Goal: Task Accomplishment & Management: Complete application form

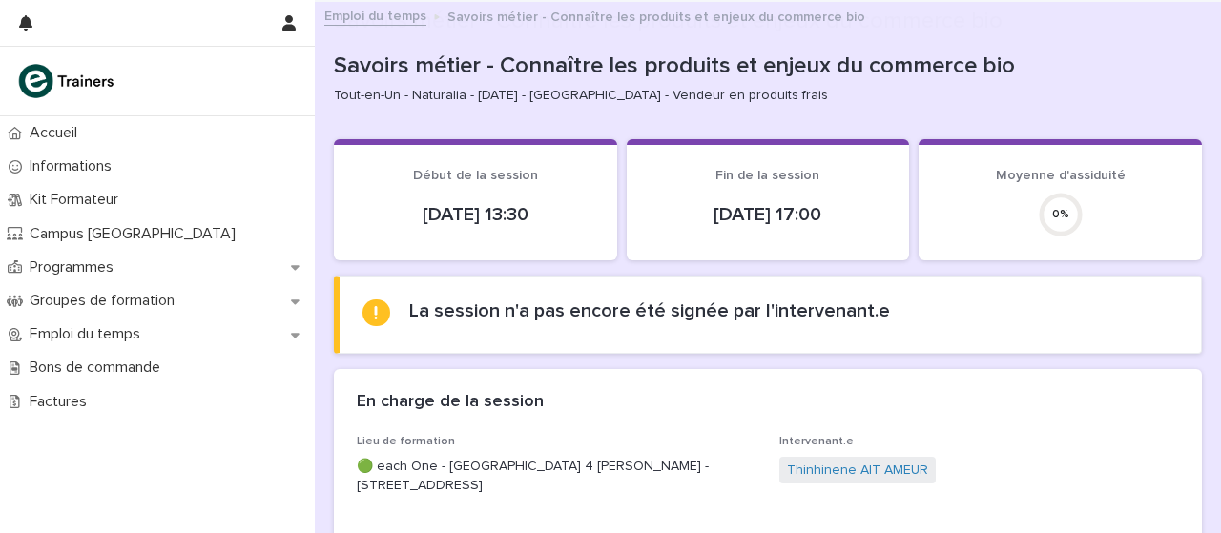
scroll to position [376, 0]
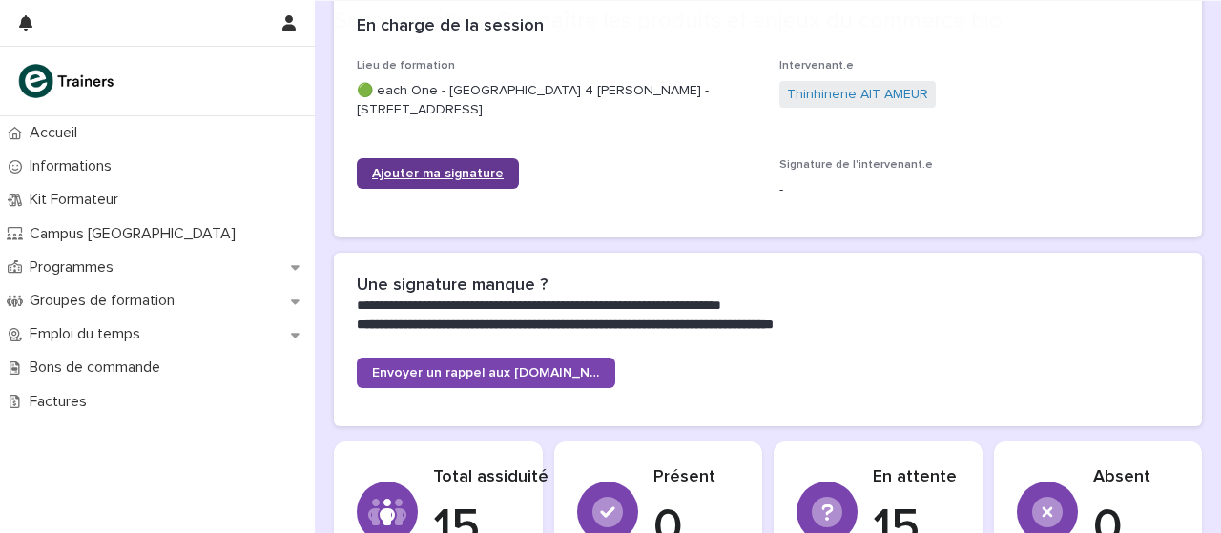
click at [481, 186] on link "Ajouter ma signature" at bounding box center [438, 173] width 162 height 31
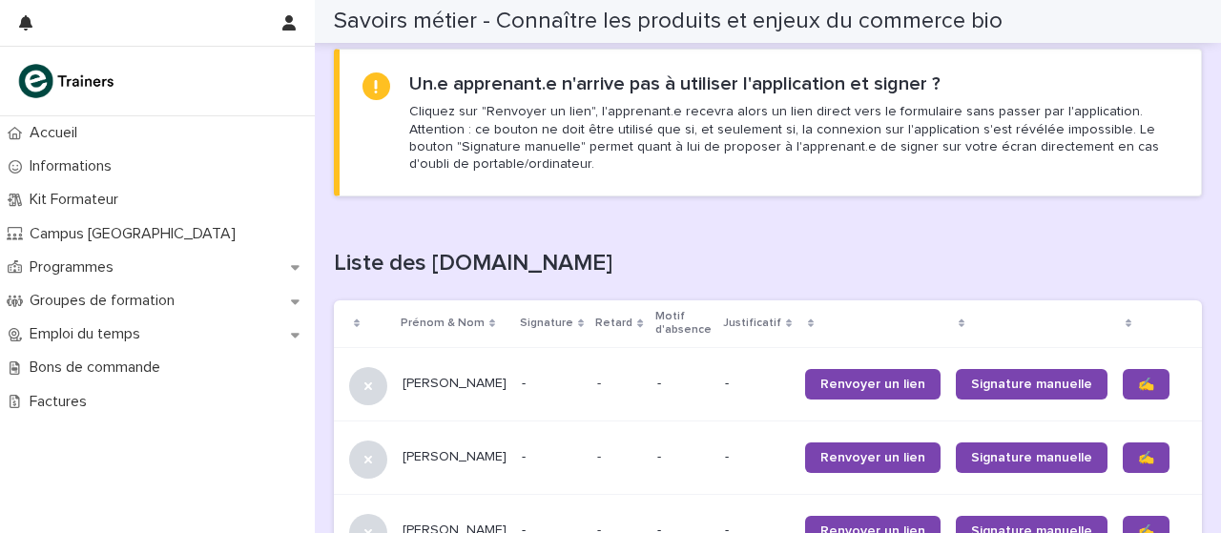
scroll to position [1037, 0]
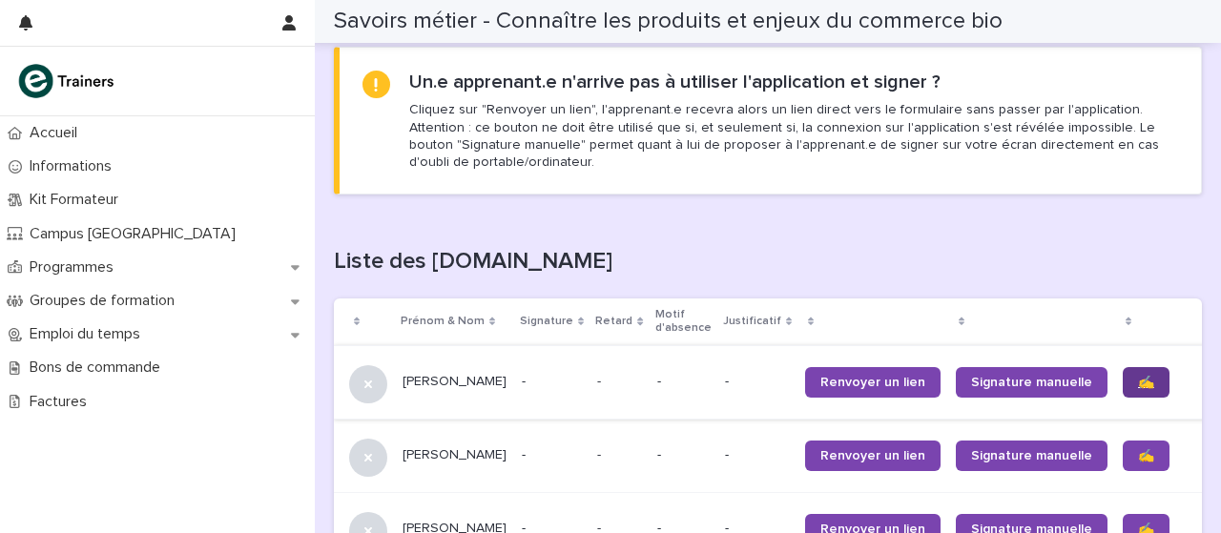
click at [1138, 383] on font "✍️" at bounding box center [1146, 382] width 16 height 13
click at [1122, 465] on link "✍️" at bounding box center [1145, 456] width 47 height 31
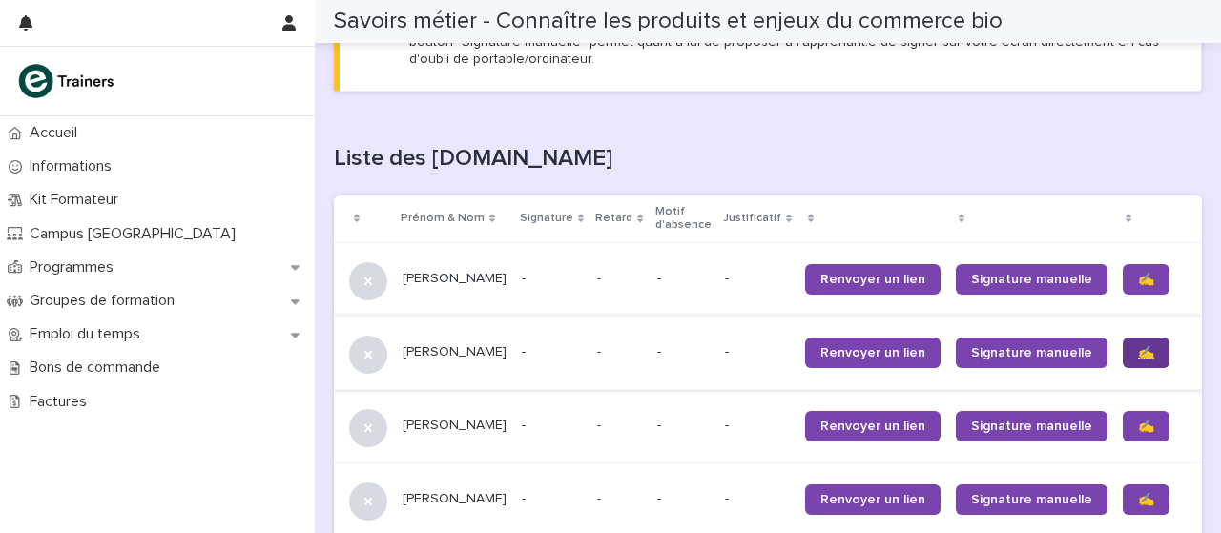
scroll to position [1148, 0]
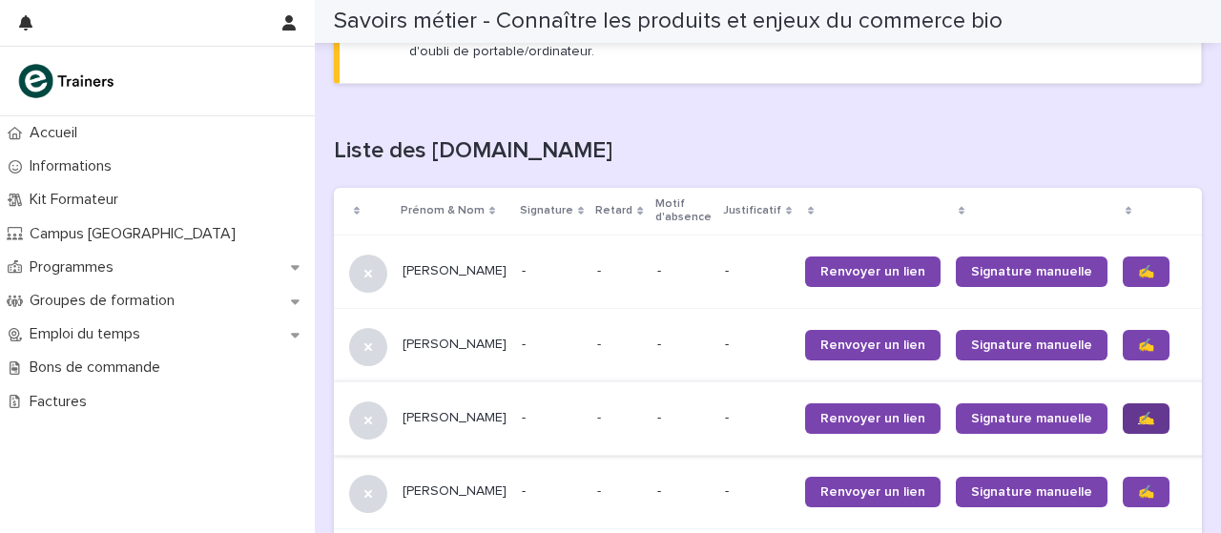
click at [1138, 421] on font "✍️" at bounding box center [1146, 418] width 16 height 13
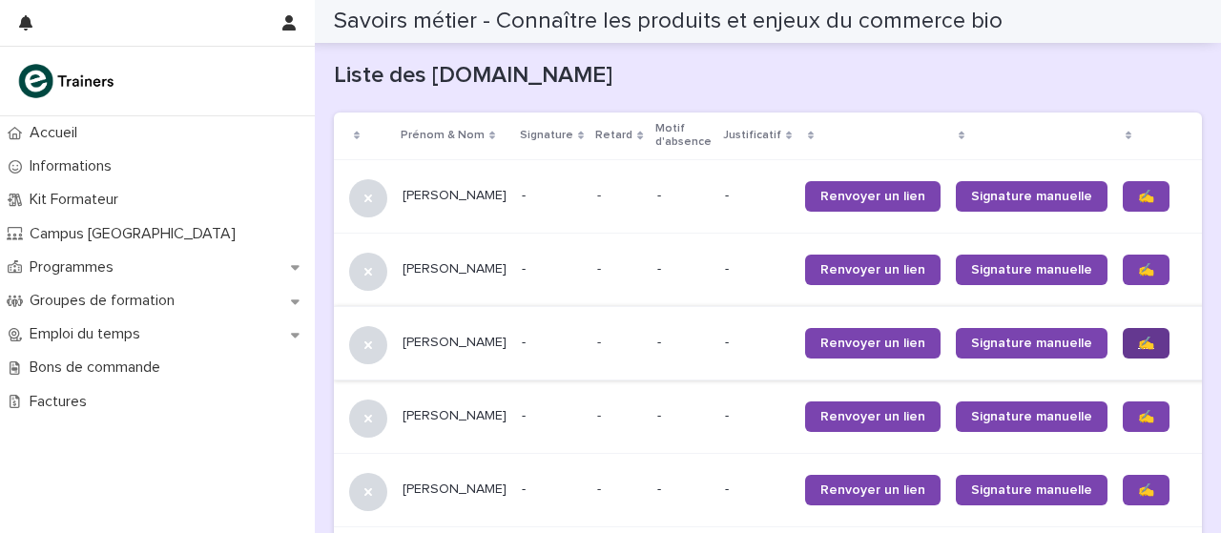
scroll to position [1233, 0]
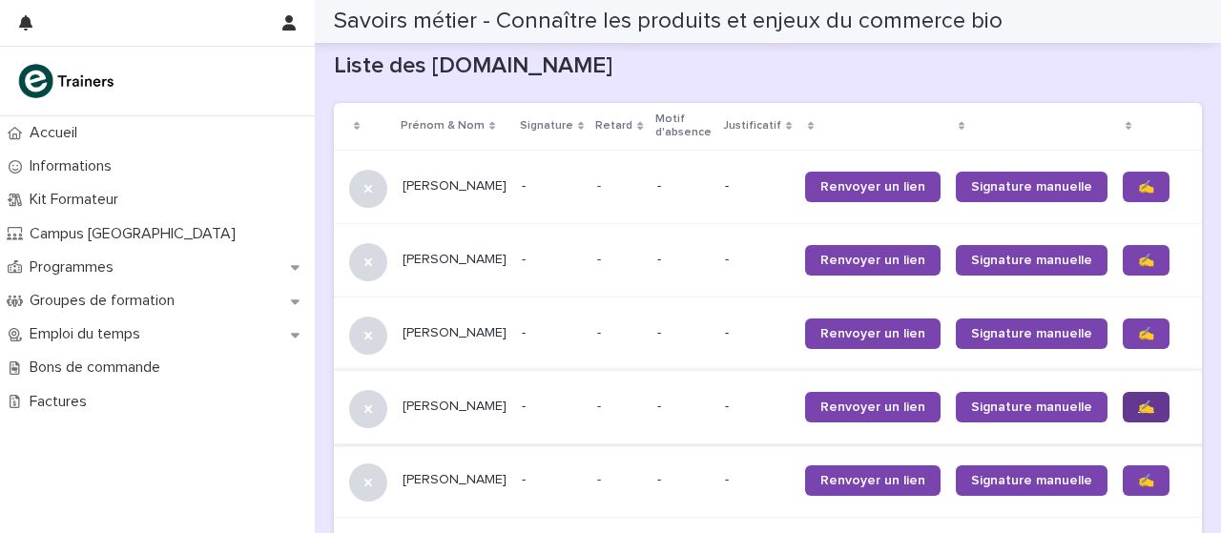
click at [1122, 415] on link "✍️" at bounding box center [1145, 407] width 47 height 31
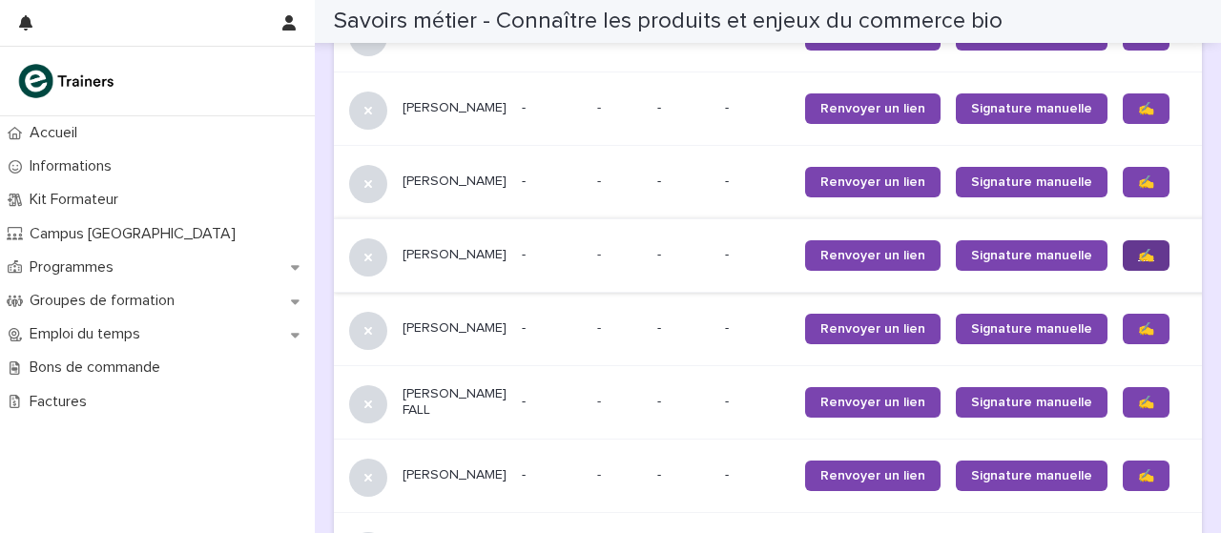
scroll to position [1386, 0]
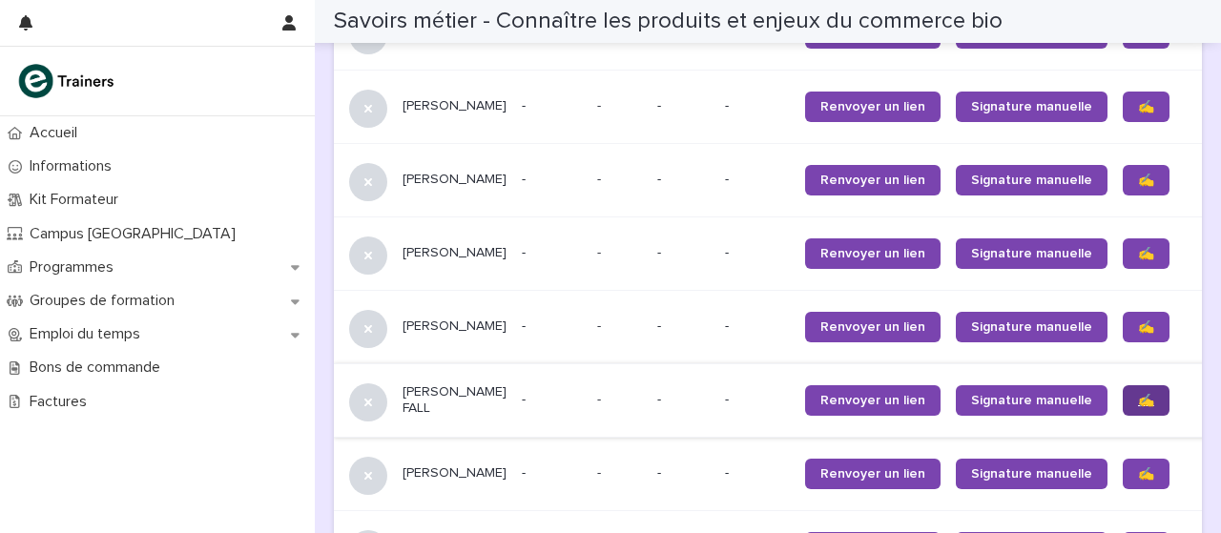
click at [1122, 416] on link "✍️" at bounding box center [1145, 400] width 47 height 31
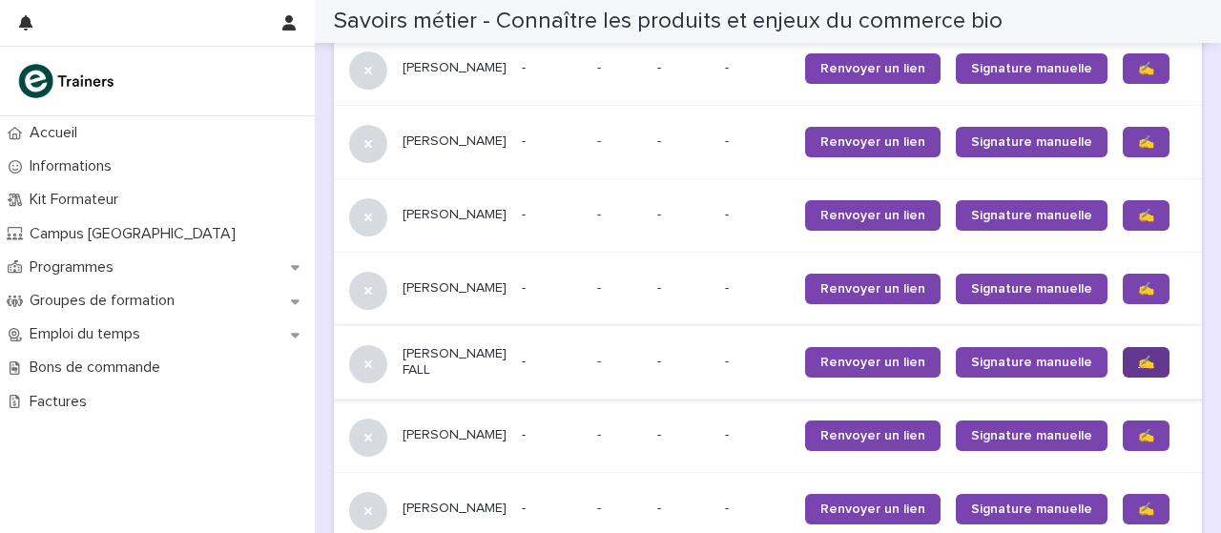
scroll to position [1456, 0]
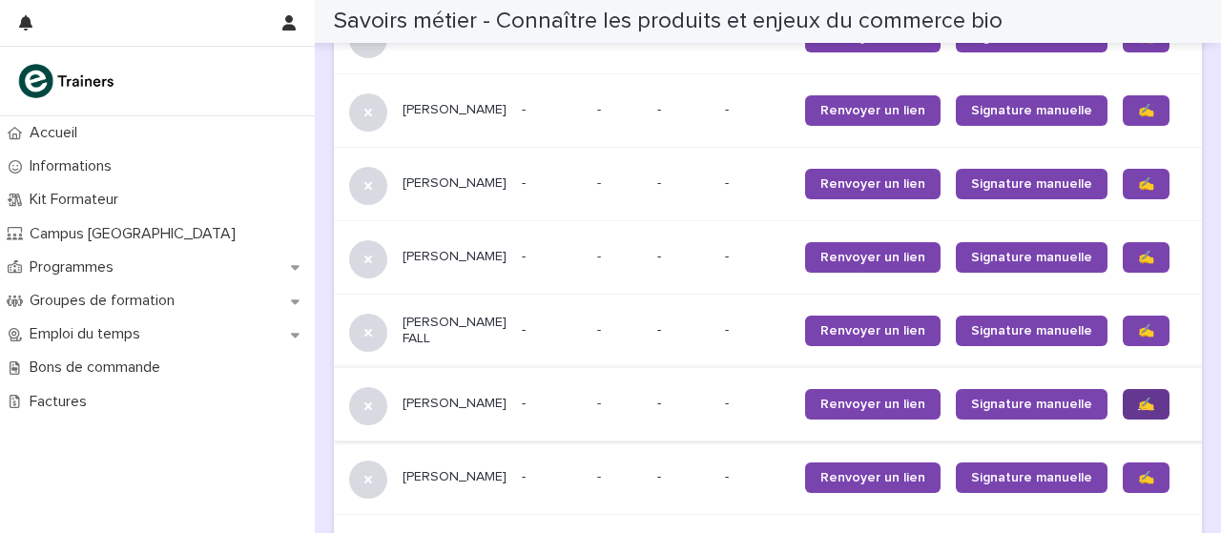
click at [1122, 420] on link "✍️" at bounding box center [1145, 404] width 47 height 31
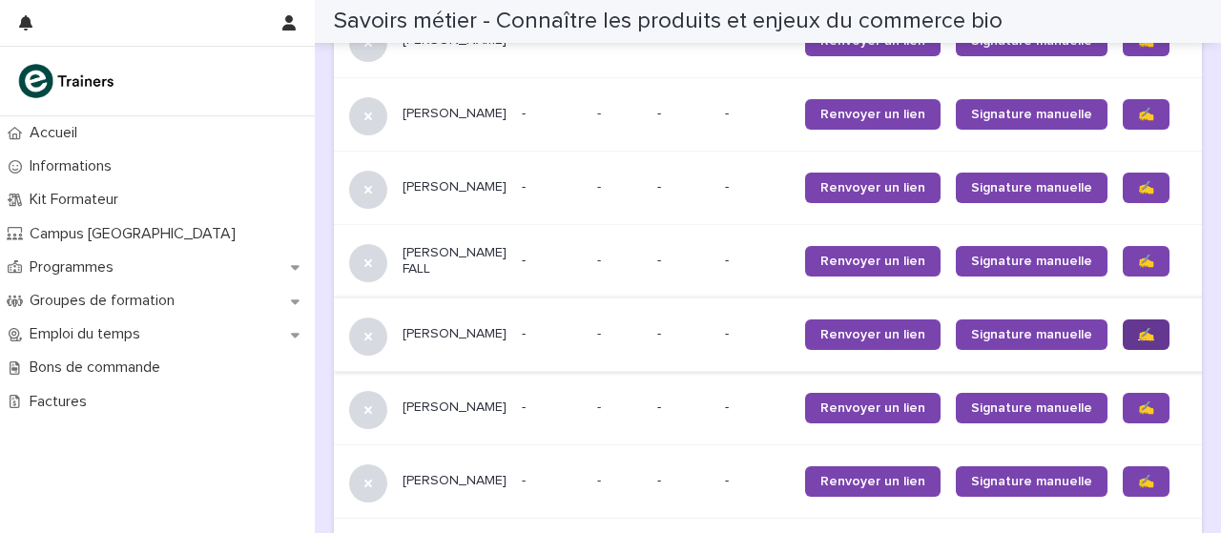
scroll to position [1533, 0]
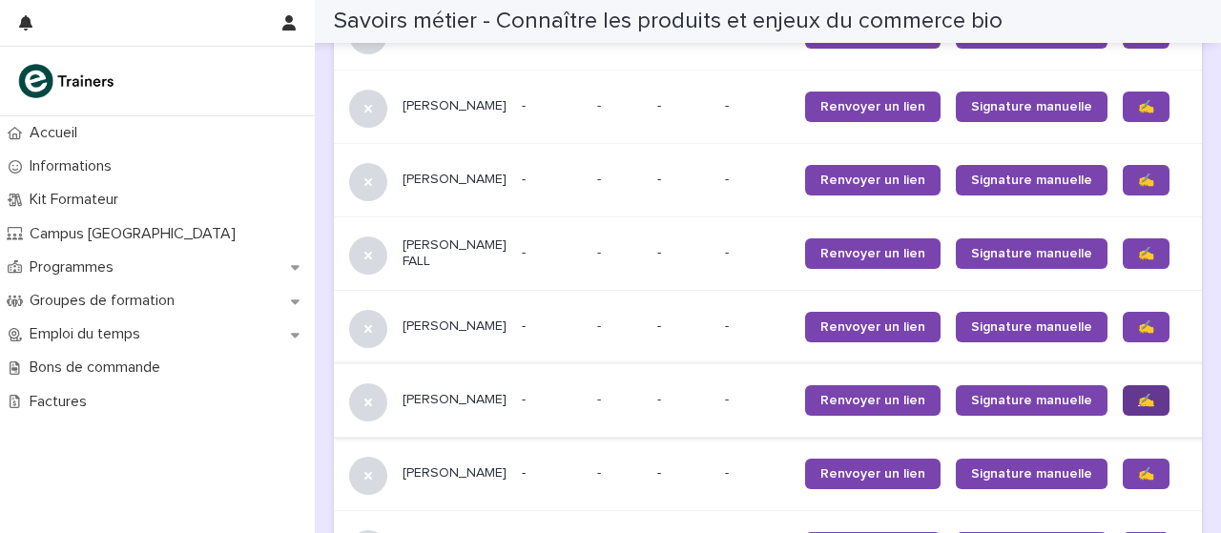
click at [1122, 414] on link "✍️" at bounding box center [1145, 400] width 47 height 31
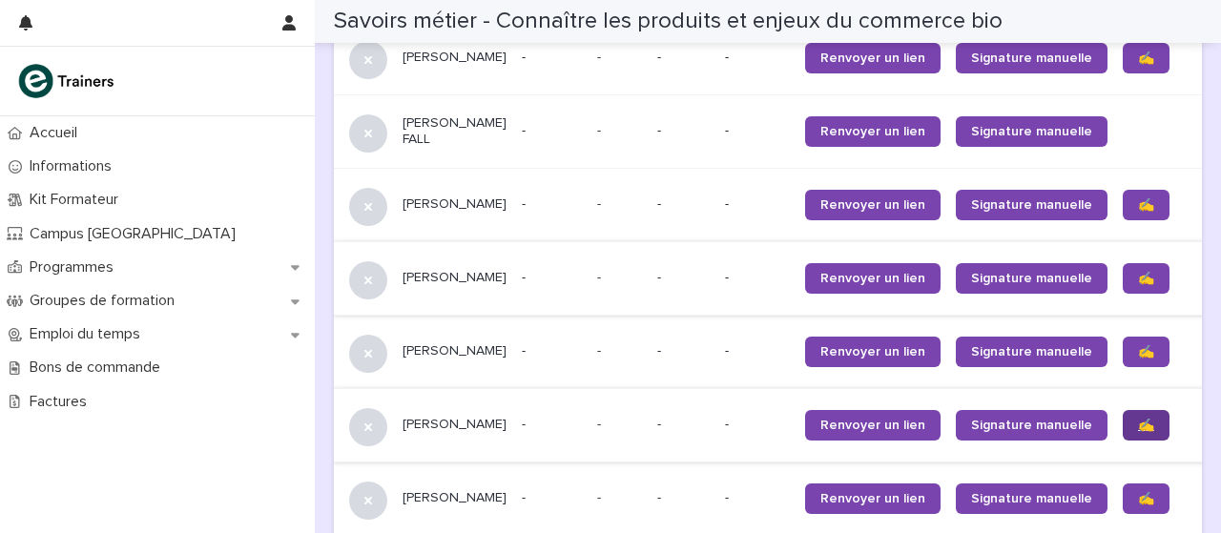
click at [1122, 441] on link "✍️" at bounding box center [1145, 425] width 47 height 31
click at [1123, 361] on link "✍️" at bounding box center [1145, 352] width 47 height 31
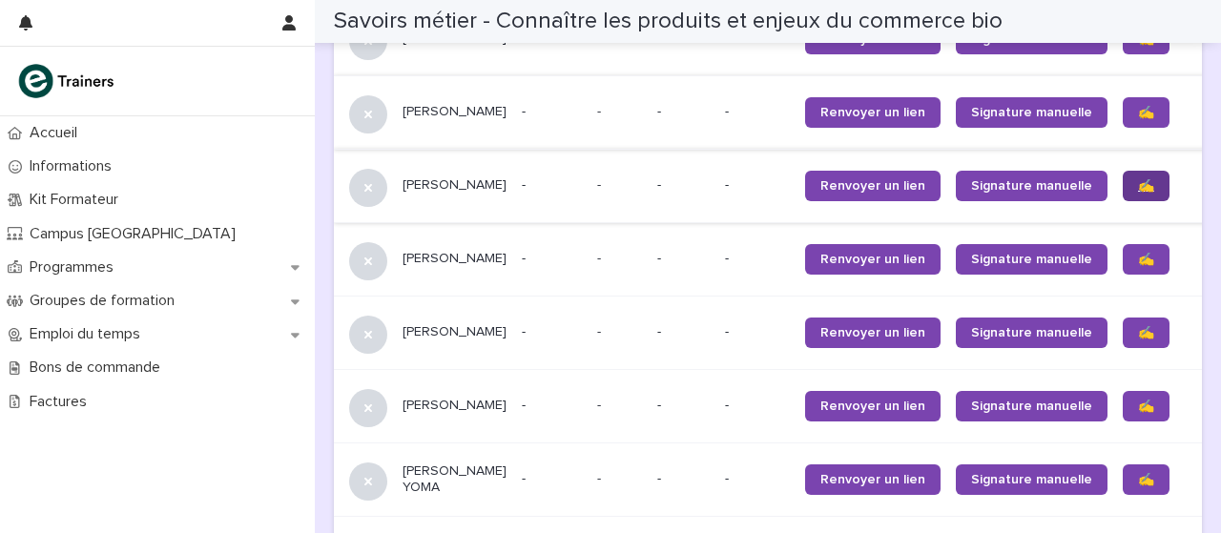
scroll to position [1823, 0]
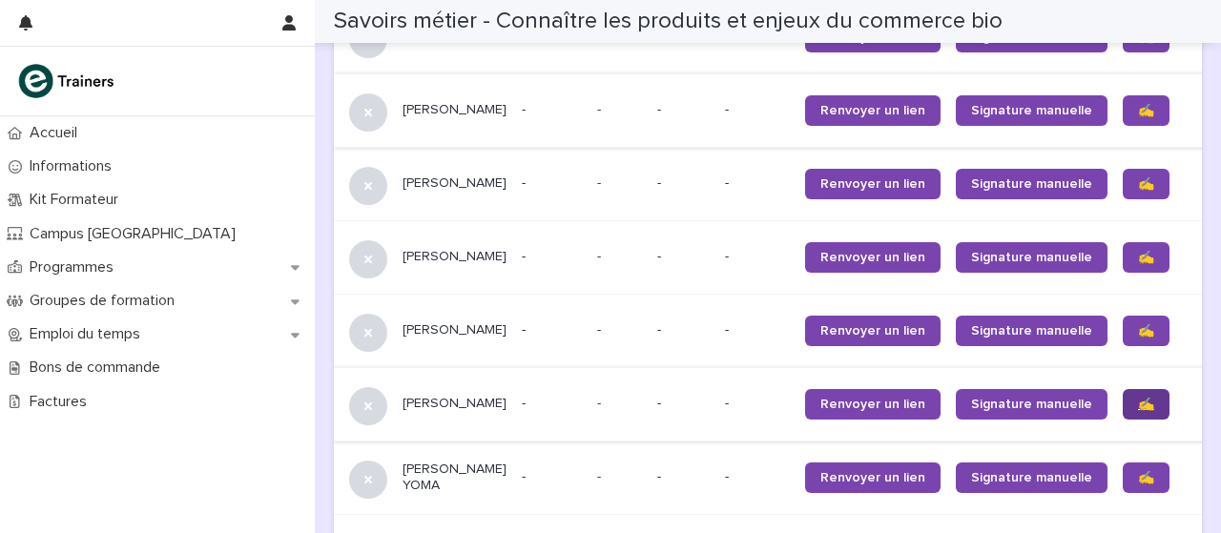
click at [1122, 420] on link "✍️" at bounding box center [1145, 404] width 47 height 31
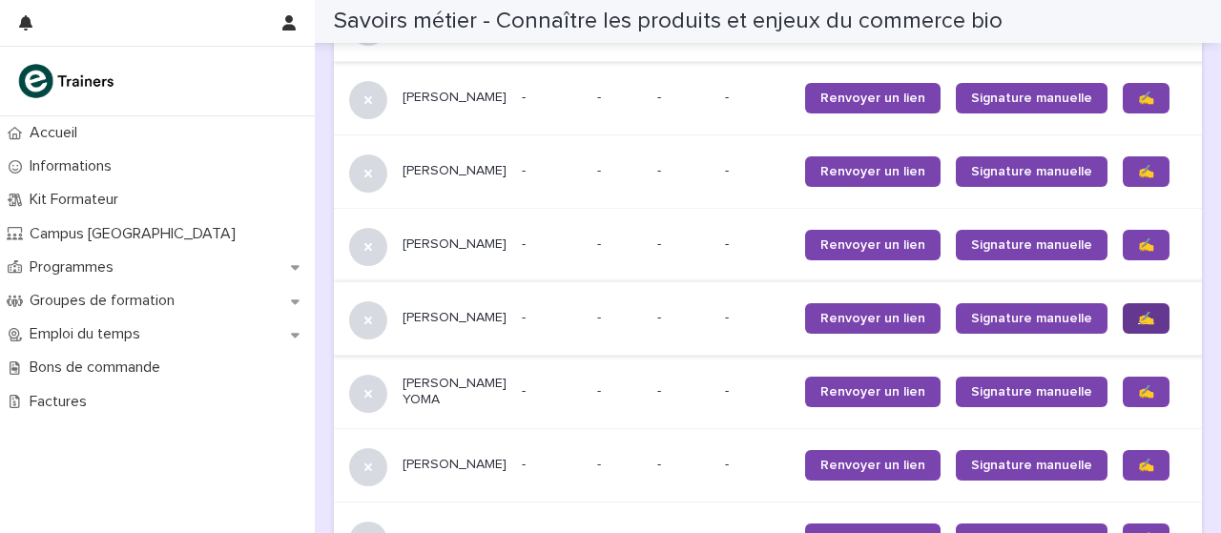
scroll to position [1926, 0]
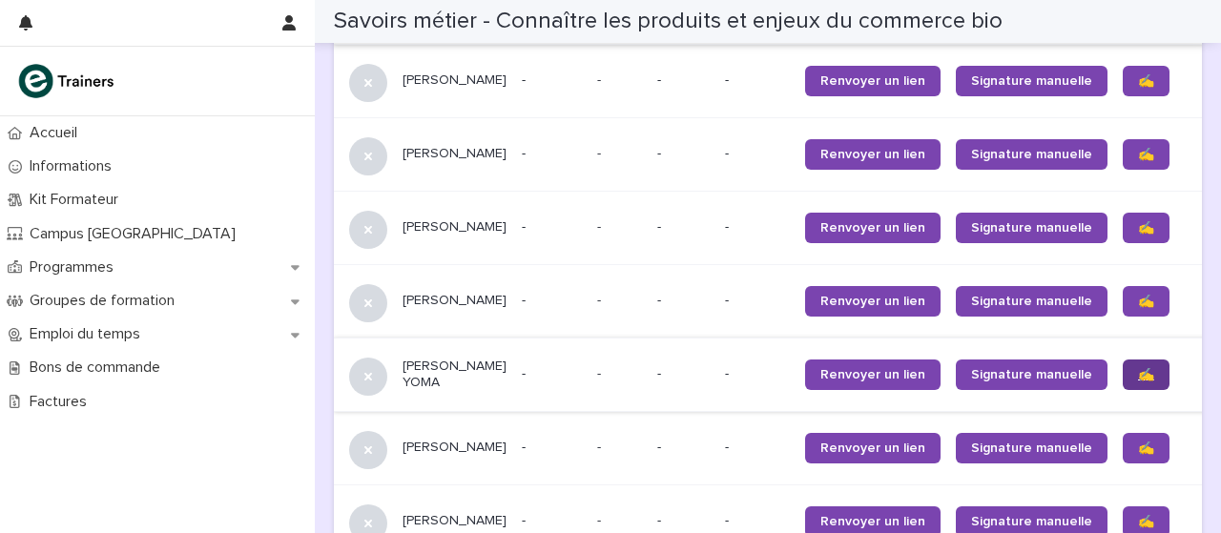
click at [1122, 390] on link "✍️" at bounding box center [1145, 374] width 47 height 31
click at [1122, 463] on link "✍️" at bounding box center [1145, 448] width 47 height 31
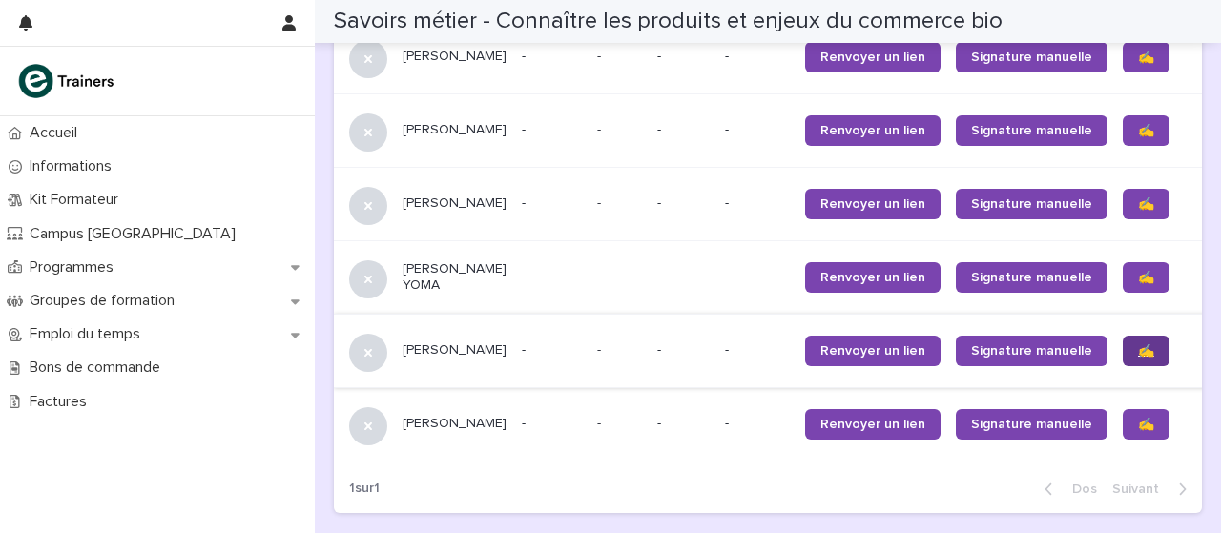
scroll to position [2031, 0]
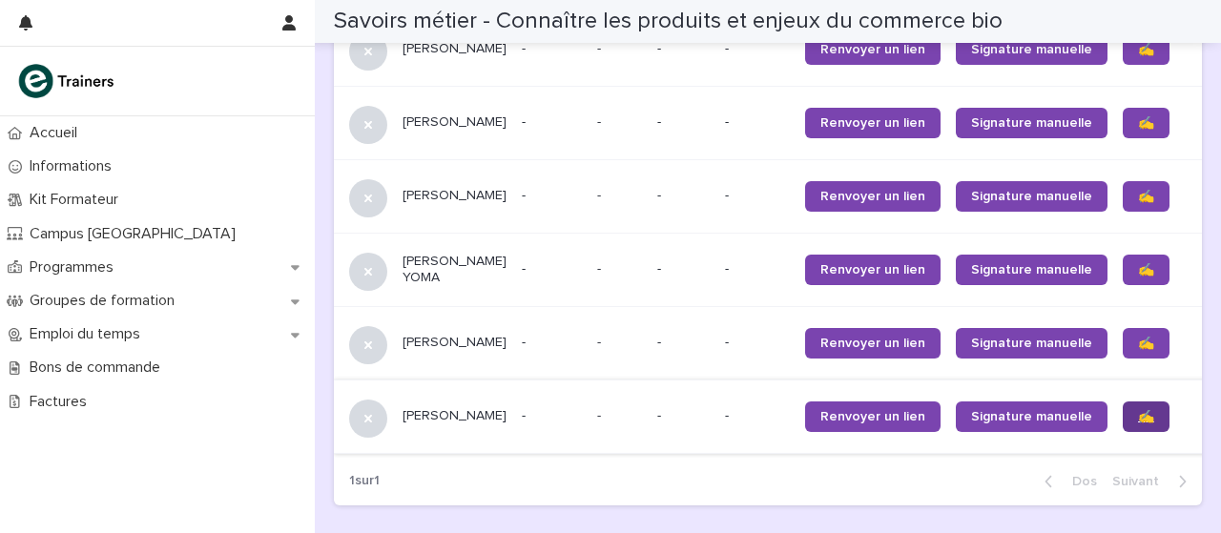
click at [1122, 432] on link "✍️" at bounding box center [1145, 416] width 47 height 31
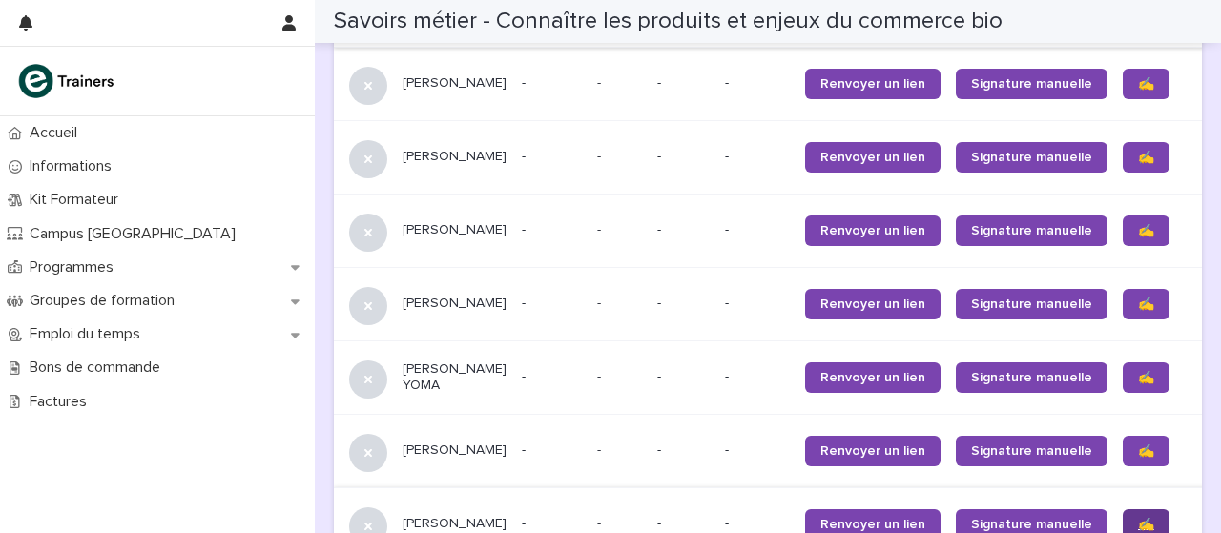
scroll to position [1895, 0]
